Goal: Navigation & Orientation: Understand site structure

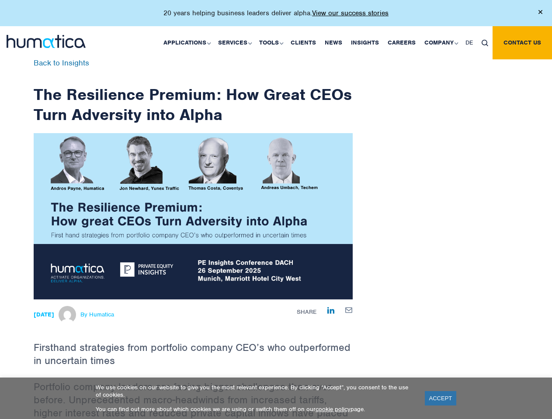
click at [276, 17] on p "20 years helping business leaders deliver alpha. View our success stories" at bounding box center [275, 13] width 225 height 9
click at [189, 42] on link "Applications" at bounding box center [186, 42] width 55 height 33
click at [236, 42] on link "Services" at bounding box center [234, 42] width 41 height 33
click at [272, 42] on link "Tools" at bounding box center [270, 42] width 31 height 33
click at [440, 42] on link "Company" at bounding box center [440, 42] width 41 height 33
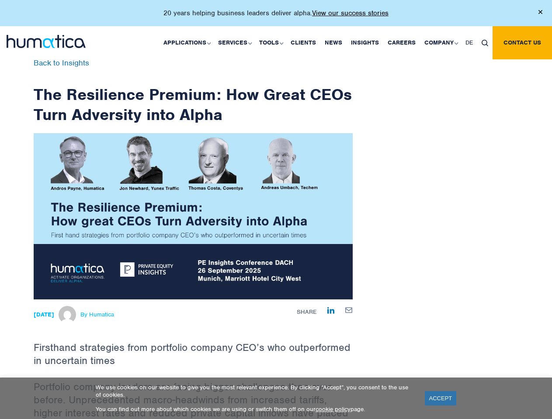
click at [484, 42] on img at bounding box center [484, 43] width 7 height 7
click at [440, 398] on link "ACCEPT" at bounding box center [441, 398] width 32 height 14
